Goal: Task Accomplishment & Management: Complete application form

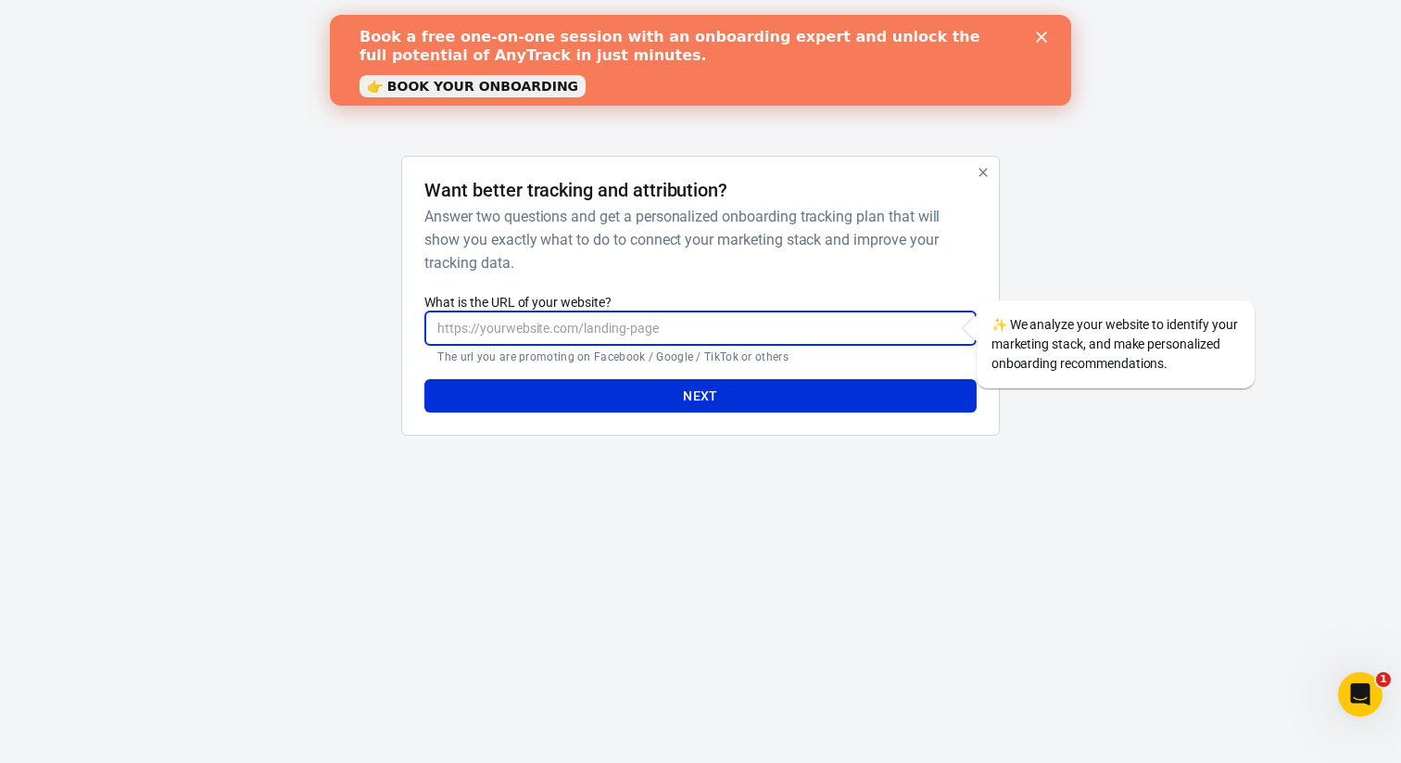
click at [574, 334] on input "What is the URL of your website?" at bounding box center [699, 328] width 551 height 34
paste input "https://theultimatebrandingcourse.com/"
type input "https://theultimatebrandingcourse.com/"
click at [628, 397] on button "Next" at bounding box center [699, 396] width 551 height 34
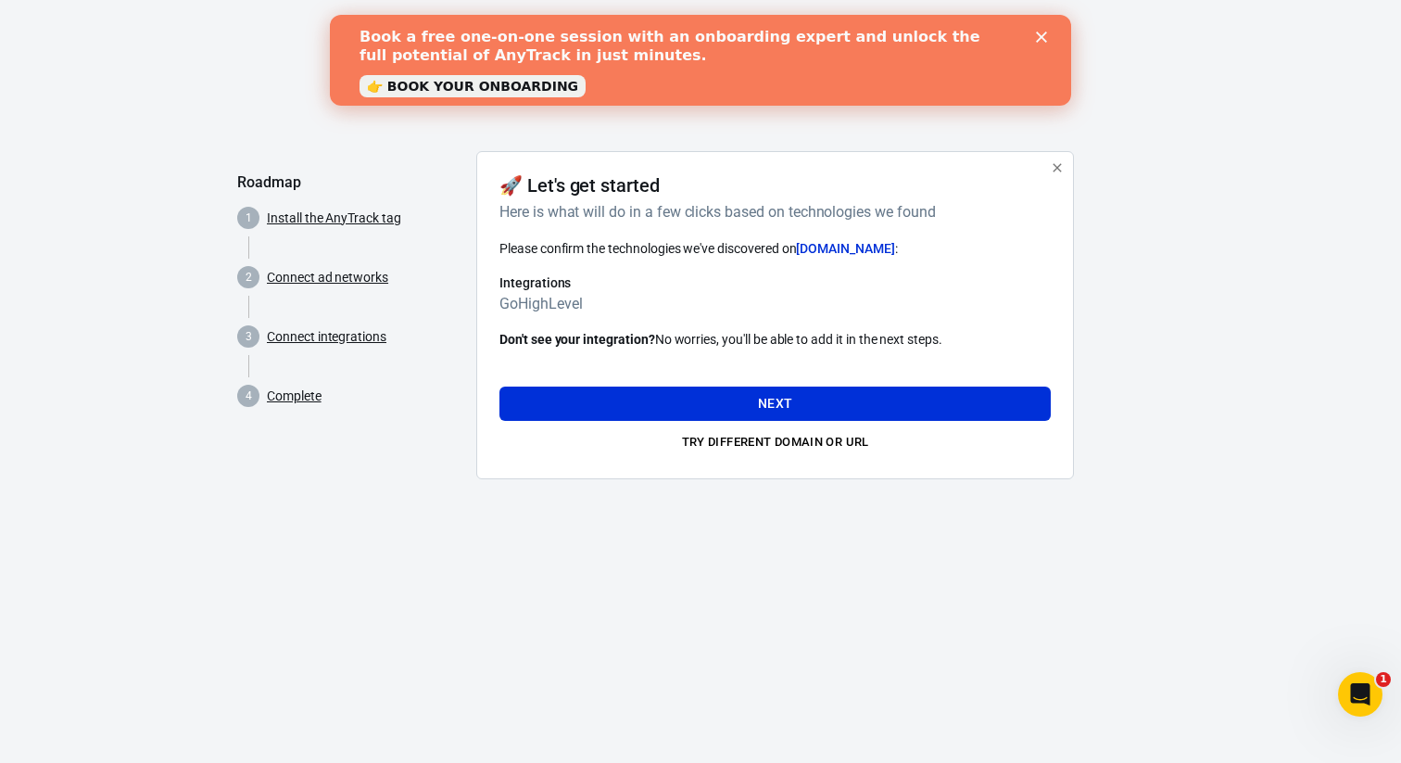
click at [478, 82] on link "👉 BOOK YOUR ONBOARDING" at bounding box center [473, 86] width 226 height 22
